Goal: Register for event/course

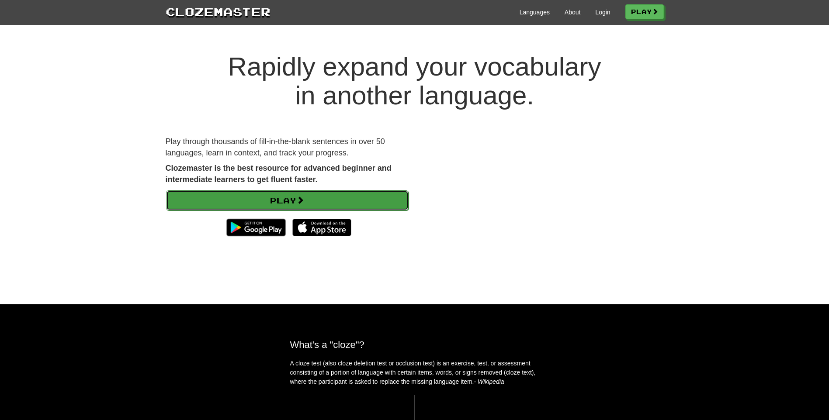
click at [283, 201] on link "Play" at bounding box center [287, 200] width 242 height 20
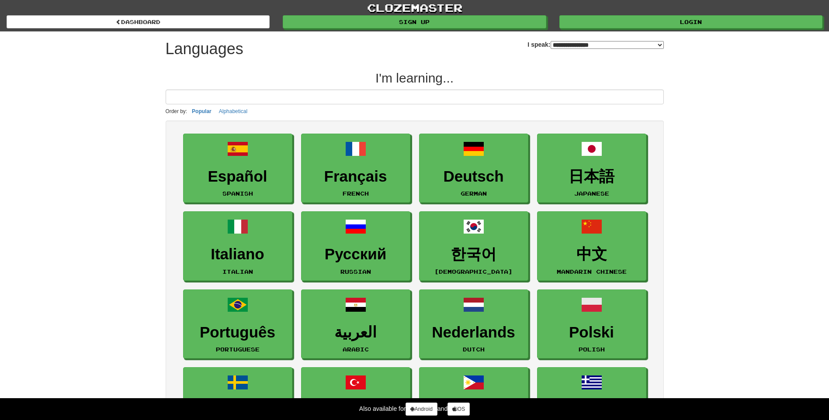
select select "*******"
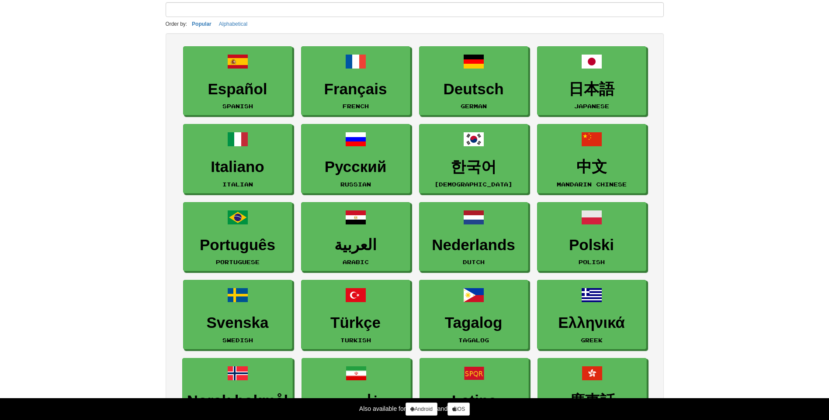
scroll to position [44, 0]
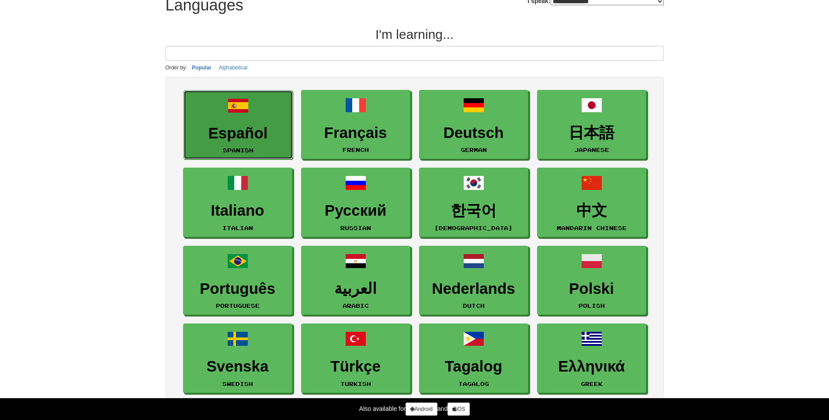
click at [235, 125] on h3 "Español" at bounding box center [238, 133] width 100 height 17
